Goal: Transaction & Acquisition: Purchase product/service

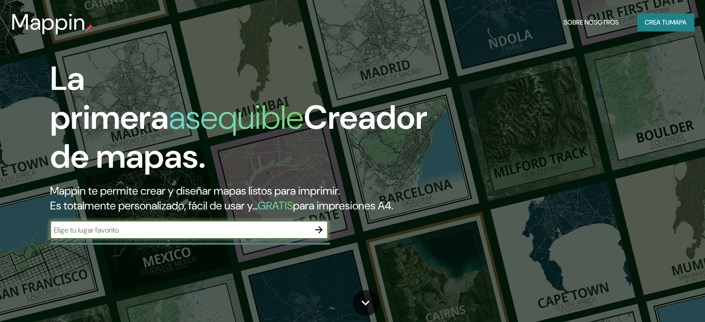
click at [117, 235] on input "text" at bounding box center [179, 230] width 259 height 11
type input "mar del plata"
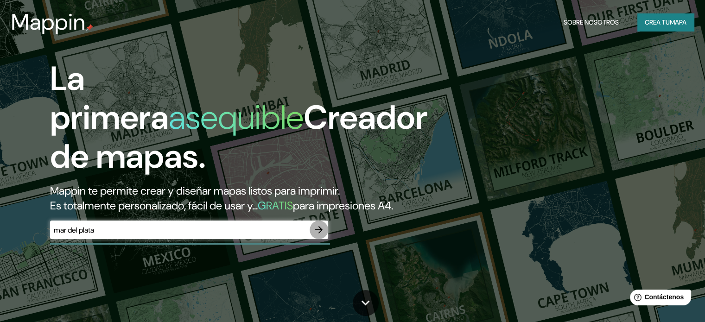
click at [317, 235] on icon "button" at bounding box center [318, 229] width 11 height 11
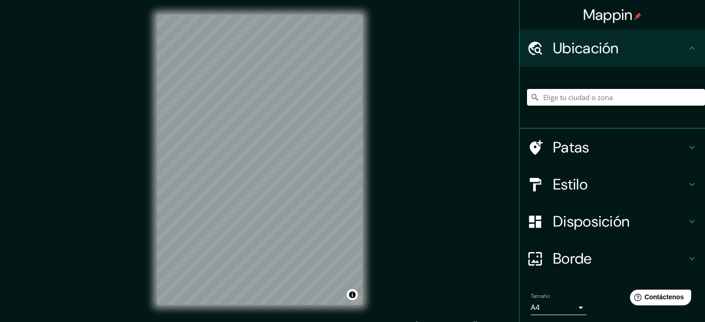
click at [81, 298] on div "Mappin Ubicación Patas Estilo Disposición Borde Elige un borde. Consejo : puede…" at bounding box center [352, 167] width 705 height 335
click at [447, 221] on div "Mappin Ubicación Patas Estilo Disposición Borde Elige un borde. Consejo : puede…" at bounding box center [352, 167] width 705 height 335
click at [579, 98] on input "Elige tu ciudad o zona" at bounding box center [616, 97] width 178 height 17
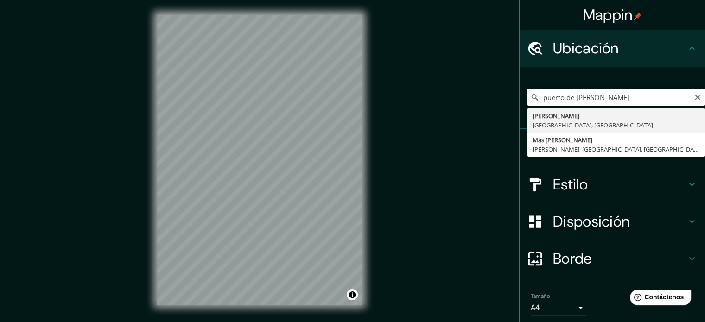
type input "[PERSON_NAME], [GEOGRAPHIC_DATA], [GEOGRAPHIC_DATA]"
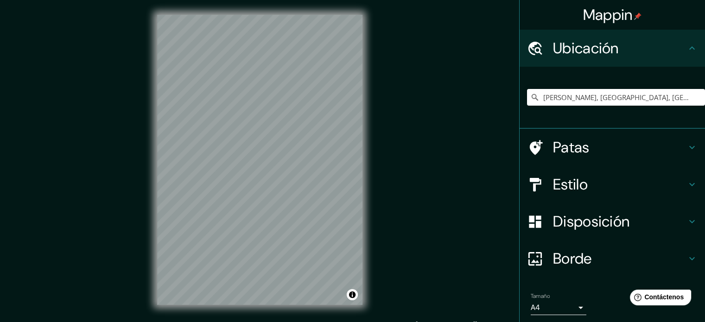
click at [369, 157] on div "© Mapbox © OpenStreetMap Improve this map" at bounding box center [259, 160] width 235 height 320
click at [675, 147] on h4 "Patas" at bounding box center [619, 147] width 133 height 19
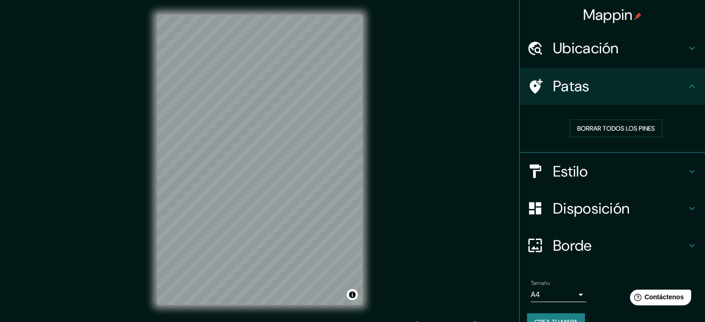
click at [691, 92] on div "Patas" at bounding box center [611, 86] width 185 height 37
click at [691, 85] on div "Patas" at bounding box center [611, 86] width 185 height 37
click at [687, 80] on div "Patas" at bounding box center [611, 86] width 185 height 37
click at [686, 84] on icon at bounding box center [691, 86] width 11 height 11
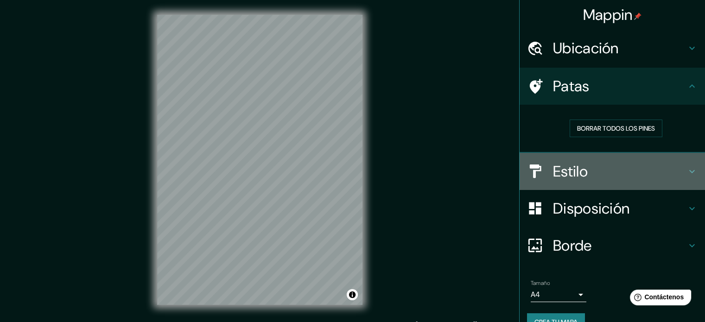
click at [686, 164] on div "Estilo" at bounding box center [611, 171] width 185 height 37
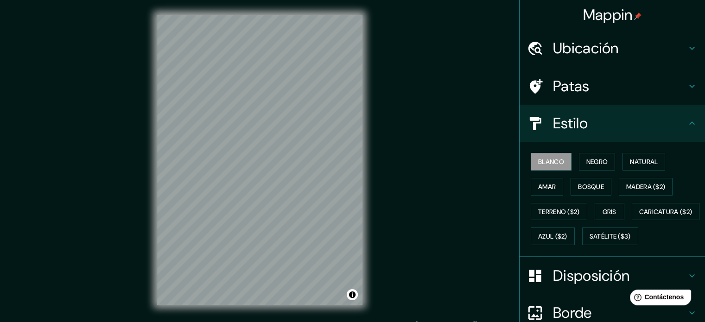
click at [686, 125] on icon at bounding box center [691, 123] width 11 height 11
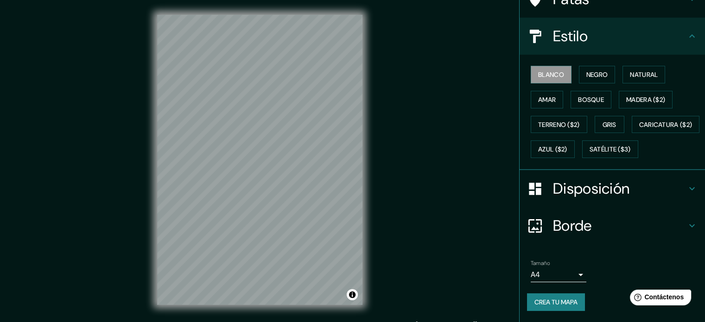
scroll to position [109, 0]
click at [546, 302] on font "Crea tu mapa" at bounding box center [555, 302] width 43 height 8
click at [541, 297] on font "Crea tu mapa" at bounding box center [555, 302] width 43 height 12
drag, startPoint x: 354, startPoint y: 308, endPoint x: 464, endPoint y: 144, distance: 197.4
click at [464, 144] on div "Mappin Ubicación [PERSON_NAME], [GEOGRAPHIC_DATA], [GEOGRAPHIC_DATA] Patas Esti…" at bounding box center [352, 167] width 705 height 335
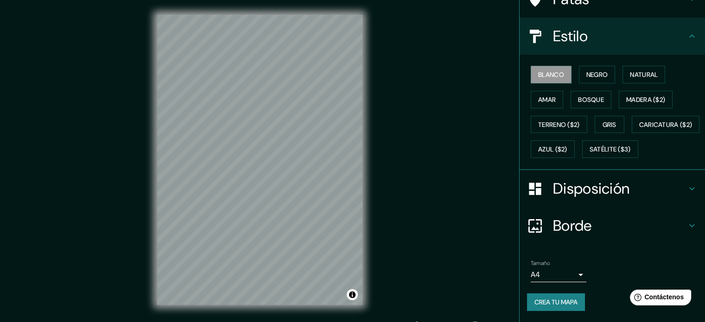
click at [616, 223] on h4 "Borde" at bounding box center [619, 225] width 133 height 19
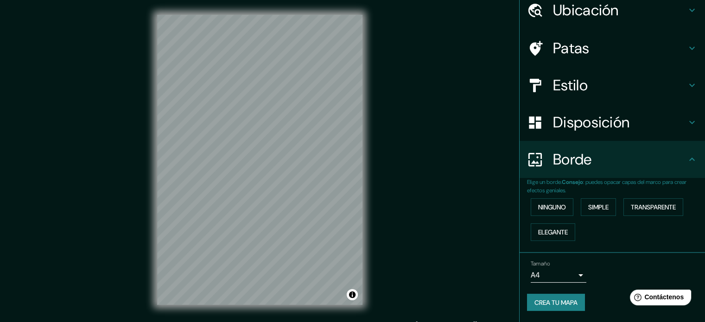
scroll to position [37, 0]
click at [602, 205] on font "Simple" at bounding box center [598, 208] width 20 height 8
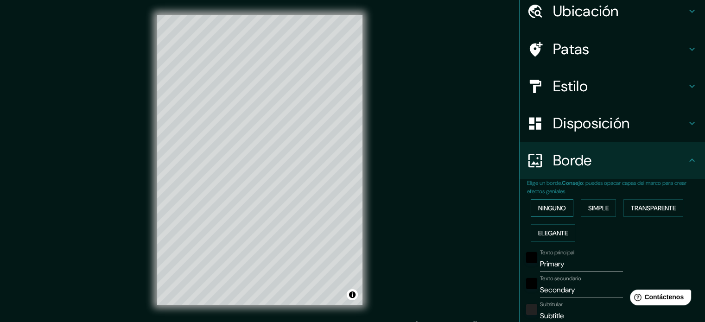
click at [544, 209] on font "Ninguno" at bounding box center [552, 208] width 28 height 8
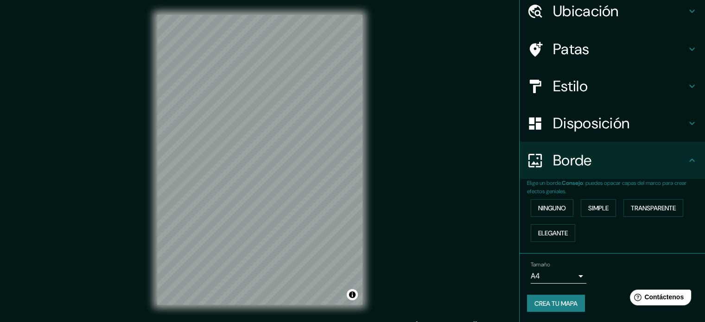
click at [580, 164] on font "Borde" at bounding box center [572, 160] width 39 height 19
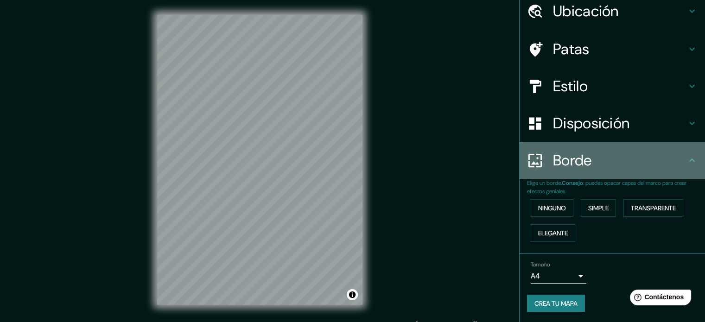
click at [686, 159] on icon at bounding box center [691, 160] width 11 height 11
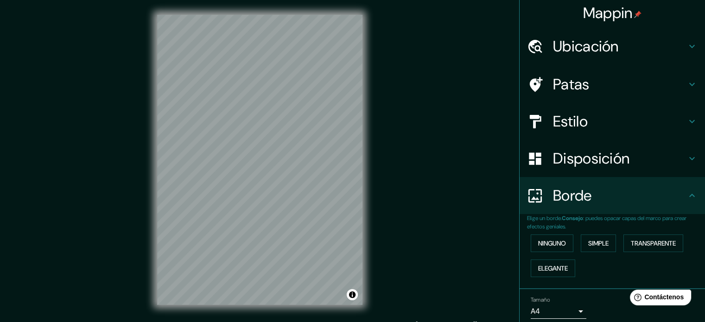
scroll to position [0, 0]
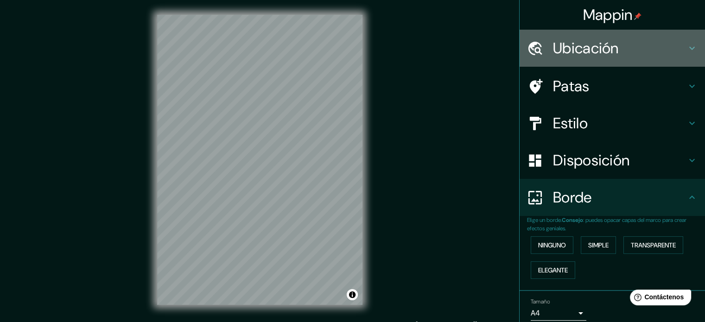
click at [604, 53] on font "Ubicación" at bounding box center [586, 47] width 66 height 19
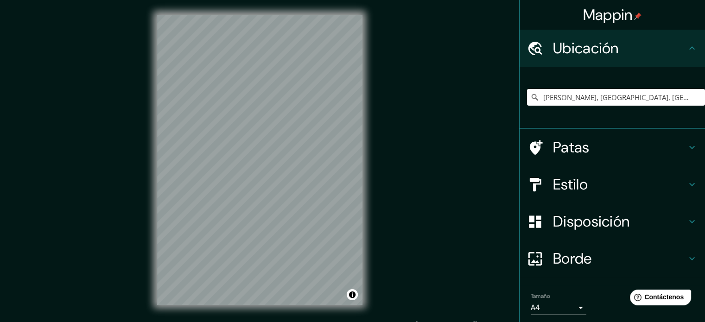
click at [604, 53] on font "Ubicación" at bounding box center [586, 47] width 66 height 19
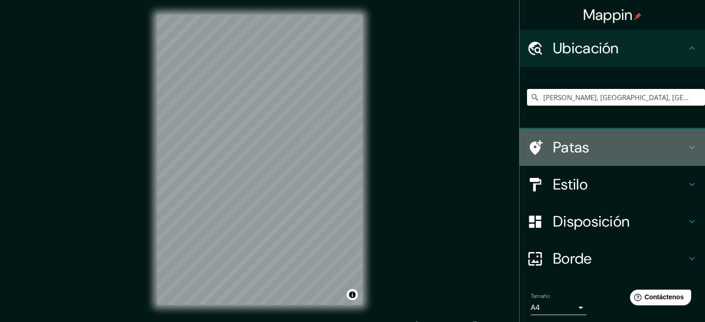
click at [621, 155] on h4 "Patas" at bounding box center [619, 147] width 133 height 19
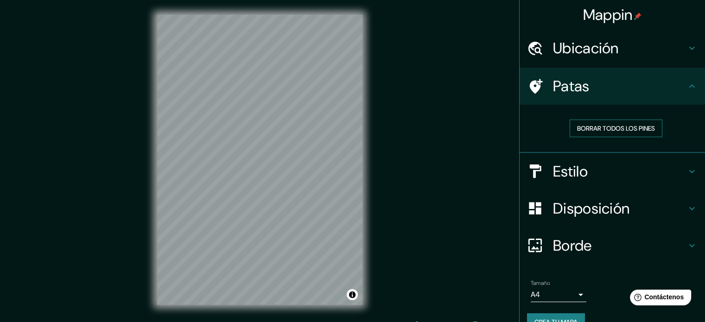
click at [595, 124] on font "Borrar todos los pines" at bounding box center [616, 128] width 78 height 8
click at [591, 126] on font "Borrar todos los pines" at bounding box center [616, 128] width 78 height 8
click at [582, 166] on h4 "Estilo" at bounding box center [619, 171] width 133 height 19
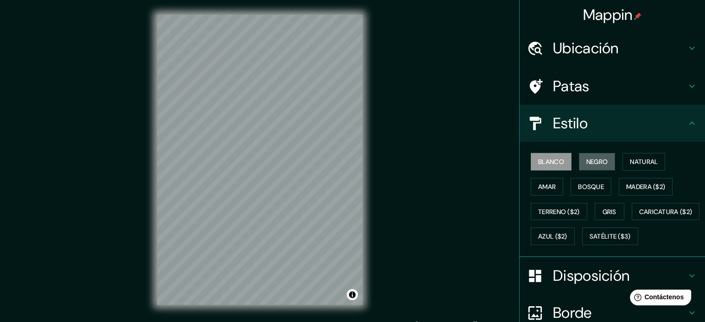
click at [586, 166] on font "Negro" at bounding box center [597, 162] width 22 height 12
click at [539, 164] on font "Blanco" at bounding box center [551, 162] width 26 height 8
click at [530, 190] on button "Amar" at bounding box center [546, 187] width 32 height 18
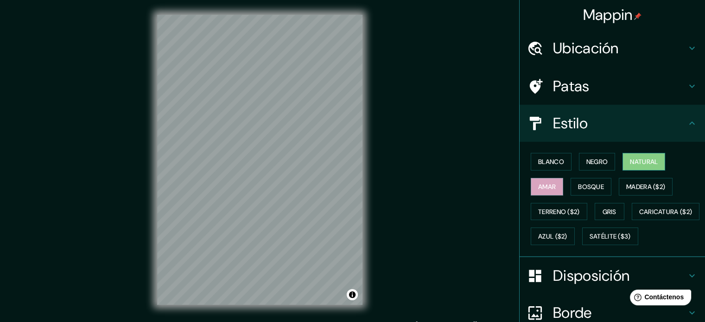
click at [632, 161] on font "Natural" at bounding box center [644, 162] width 28 height 8
click at [606, 208] on font "Gris" at bounding box center [609, 212] width 14 height 8
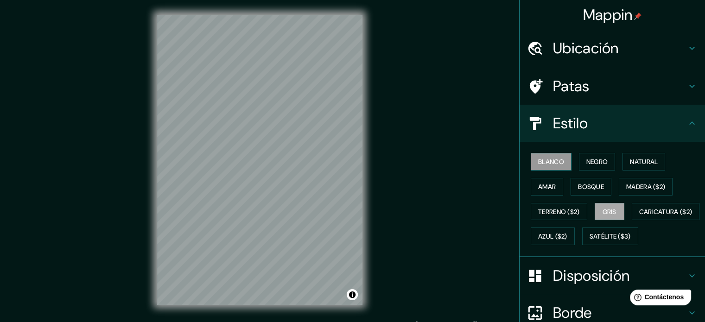
click at [541, 153] on button "Blanco" at bounding box center [550, 162] width 41 height 18
click at [605, 213] on font "Gris" at bounding box center [609, 212] width 14 height 8
drag, startPoint x: 364, startPoint y: 209, endPoint x: 350, endPoint y: 294, distance: 86.4
click at [350, 294] on button "Activar o desactivar atribución" at bounding box center [352, 294] width 11 height 11
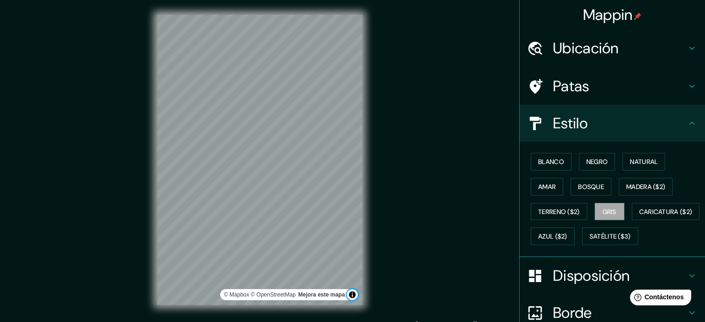
click at [350, 293] on button "Activar o desactivar atribución" at bounding box center [352, 294] width 11 height 11
click at [350, 292] on button "Activar o desactivar atribución" at bounding box center [352, 294] width 11 height 11
click at [220, 186] on div "Mappin Ubicación [PERSON_NAME], [GEOGRAPHIC_DATA], [GEOGRAPHIC_DATA] Patas Esti…" at bounding box center [352, 167] width 705 height 335
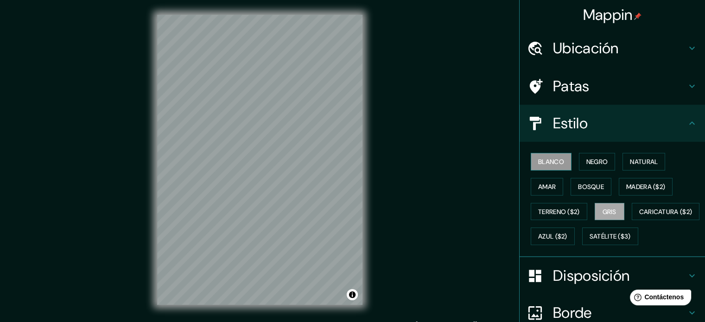
click at [544, 169] on button "Blanco" at bounding box center [550, 162] width 41 height 18
click at [575, 228] on button "Azul ($2)" at bounding box center [552, 236] width 44 height 18
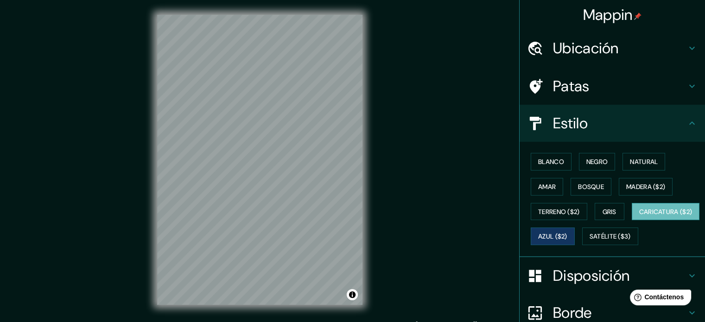
click at [639, 216] on font "Caricatura ($2)" at bounding box center [665, 212] width 53 height 8
click at [589, 241] on font "Satélite ($3)" at bounding box center [609, 237] width 41 height 8
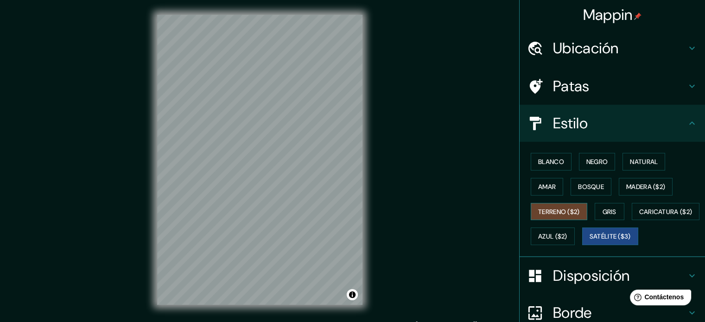
click at [549, 208] on font "Terreno ($2)" at bounding box center [559, 212] width 42 height 8
click at [628, 189] on font "Madera ($2)" at bounding box center [645, 187] width 39 height 8
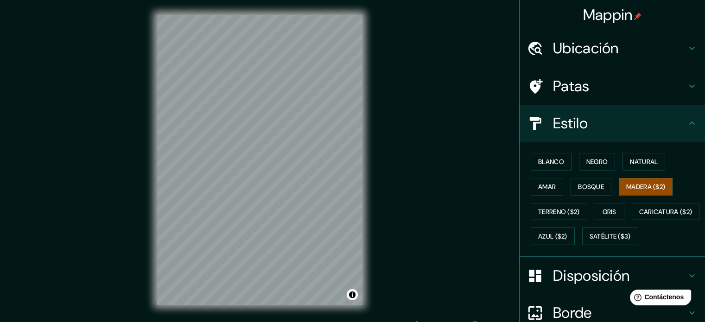
click at [563, 183] on div "Blanco Negro Natural [PERSON_NAME] ($2) Terreno ($2) Gris Caricatura ($2) Azul …" at bounding box center [616, 199] width 178 height 100
click at [578, 183] on font "Bosque" at bounding box center [591, 187] width 26 height 8
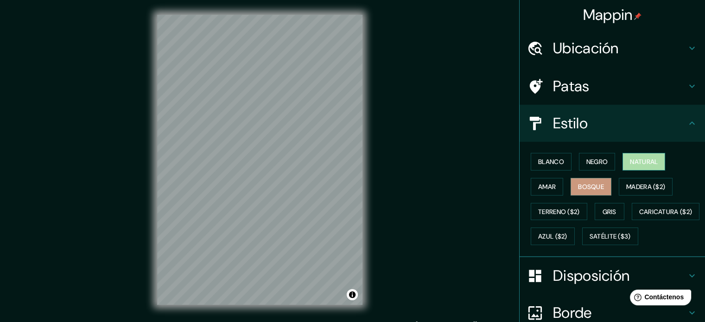
click at [639, 158] on font "Natural" at bounding box center [644, 162] width 28 height 8
click at [589, 186] on font "Bosque" at bounding box center [591, 187] width 26 height 8
click at [613, 165] on div "Blanco Negro Natural [PERSON_NAME] ($2) Terreno ($2) Gris Caricatura ($2) Azul …" at bounding box center [616, 199] width 178 height 100
click at [631, 158] on font "Natural" at bounding box center [644, 162] width 28 height 8
click at [599, 162] on font "Negro" at bounding box center [597, 162] width 22 height 8
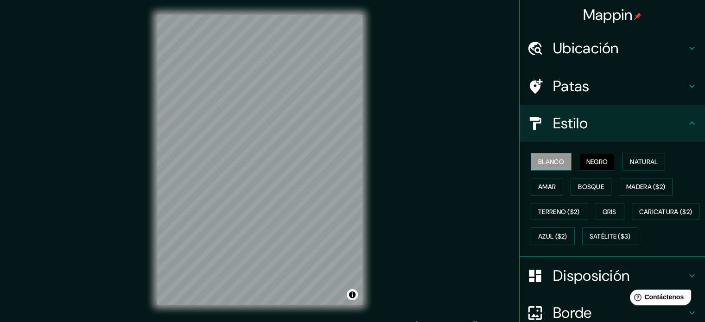
click at [538, 160] on font "Blanco" at bounding box center [551, 162] width 26 height 8
click at [602, 215] on font "Gris" at bounding box center [609, 212] width 14 height 12
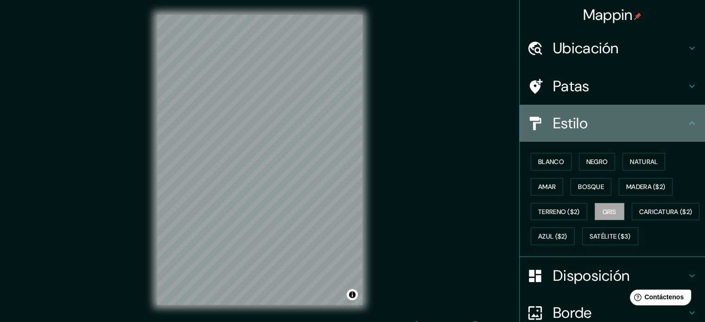
click at [686, 120] on icon at bounding box center [691, 123] width 11 height 11
click at [686, 121] on icon at bounding box center [691, 123] width 11 height 11
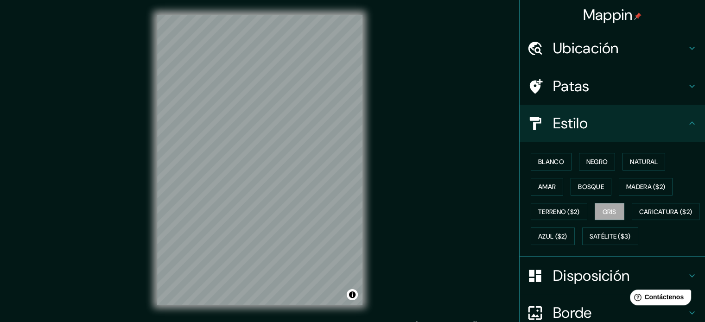
click at [686, 121] on icon at bounding box center [691, 123] width 11 height 11
click at [686, 122] on icon at bounding box center [691, 123] width 11 height 11
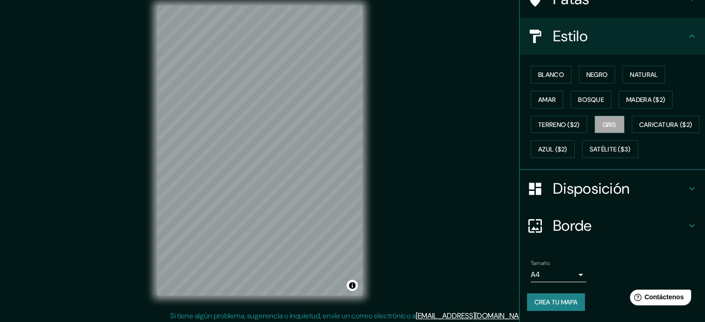
scroll to position [12, 0]
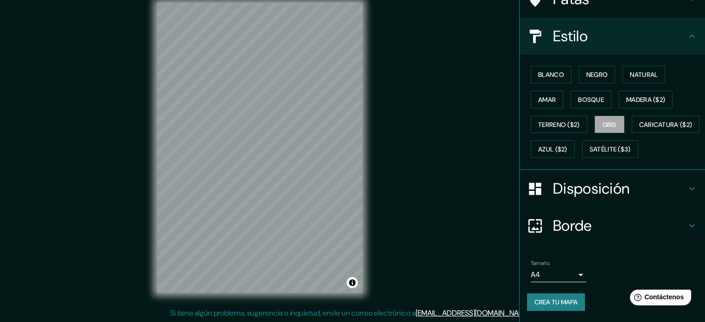
click at [571, 279] on body "Mappin Ubicación [PERSON_NAME], [GEOGRAPHIC_DATA], [GEOGRAPHIC_DATA] Patas Esti…" at bounding box center [352, 149] width 705 height 322
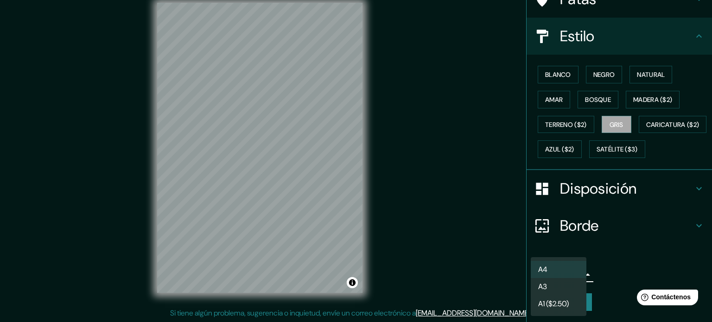
click at [569, 284] on li "A3" at bounding box center [558, 286] width 56 height 17
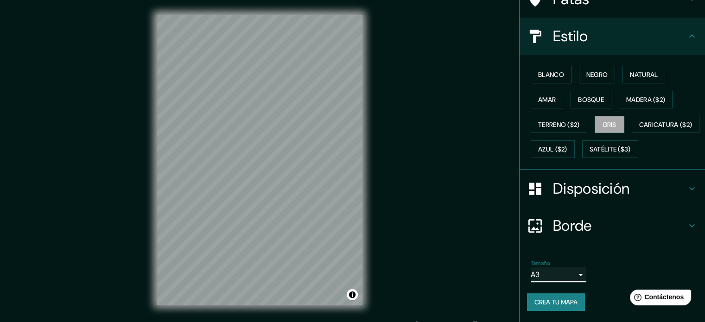
scroll to position [0, 0]
click at [568, 279] on body "Mappin Ubicación [PERSON_NAME], [GEOGRAPHIC_DATA], [GEOGRAPHIC_DATA] Patas Esti…" at bounding box center [352, 161] width 705 height 322
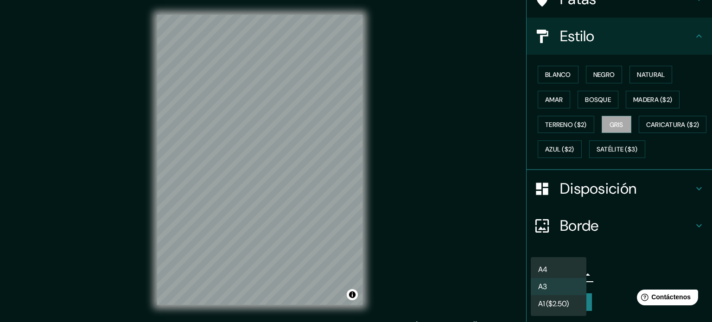
click at [561, 297] on li "A1 ($2.50)" at bounding box center [558, 303] width 56 height 17
click at [571, 278] on body "Mappin Ubicación [PERSON_NAME], [GEOGRAPHIC_DATA], [GEOGRAPHIC_DATA] Patas Esti…" at bounding box center [356, 161] width 712 height 322
click at [562, 285] on li "A3" at bounding box center [558, 286] width 56 height 17
type input "a4"
